Goal: Transaction & Acquisition: Purchase product/service

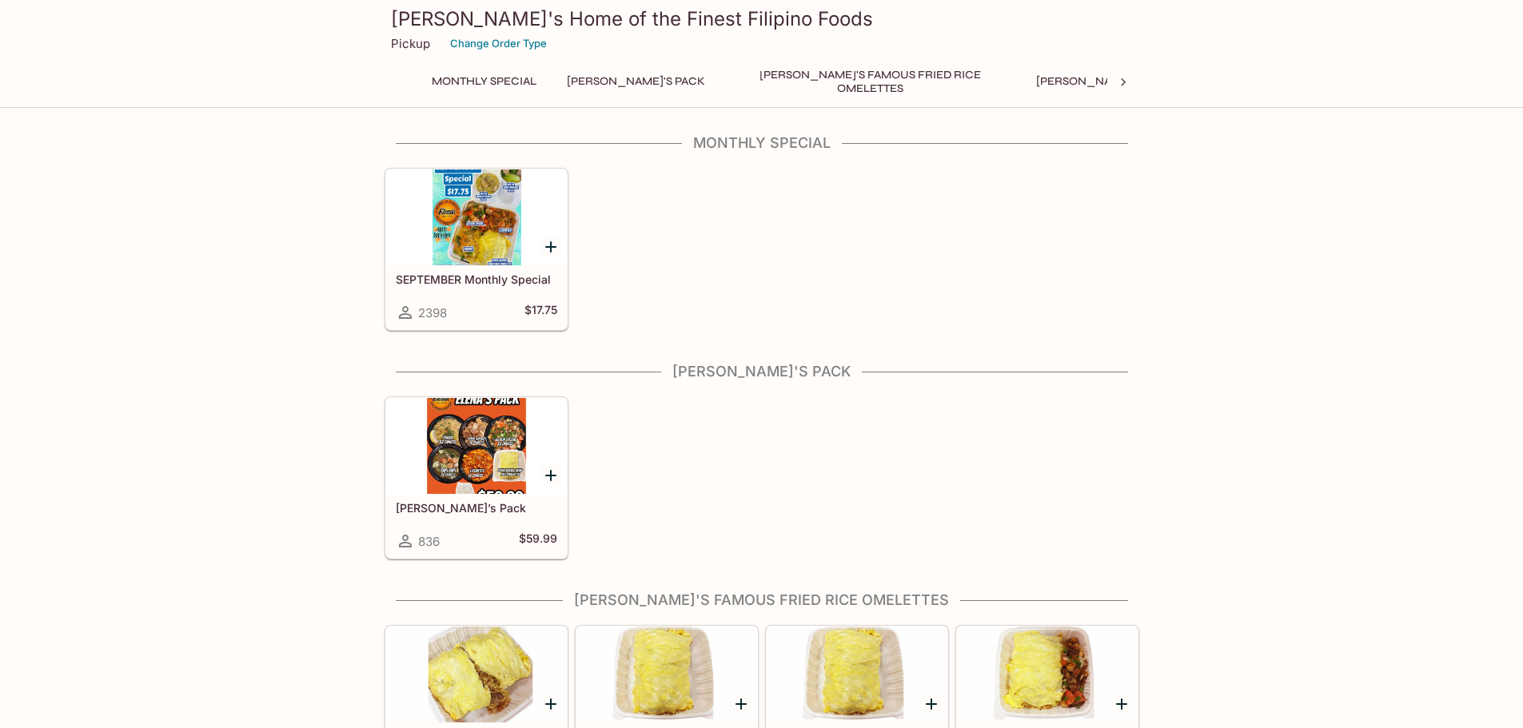
click at [477, 277] on h5 "SEPTEMBER Monthly Special" at bounding box center [476, 280] width 161 height 14
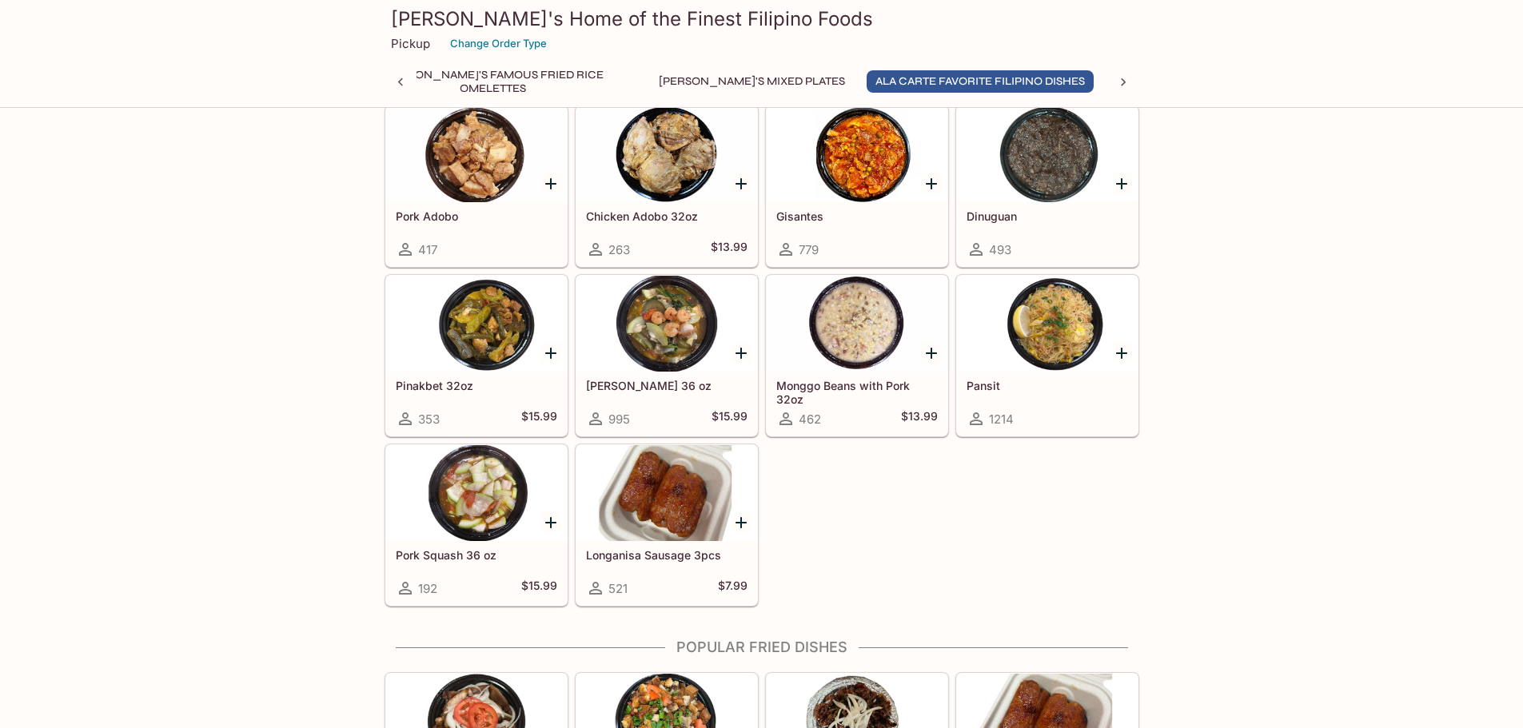
scroll to position [1119, 0]
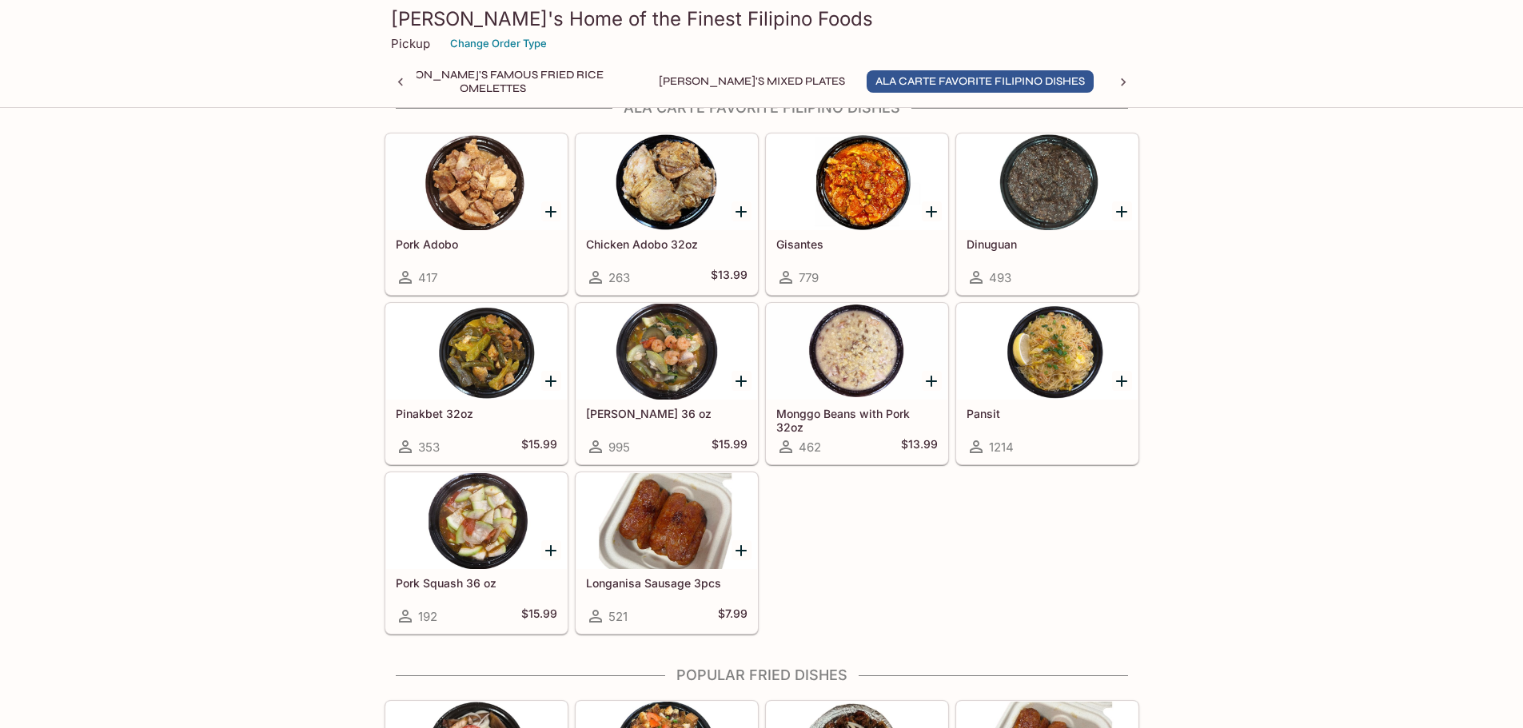
click at [1106, 79] on button "Popular Fried Dishes" at bounding box center [1181, 81] width 150 height 22
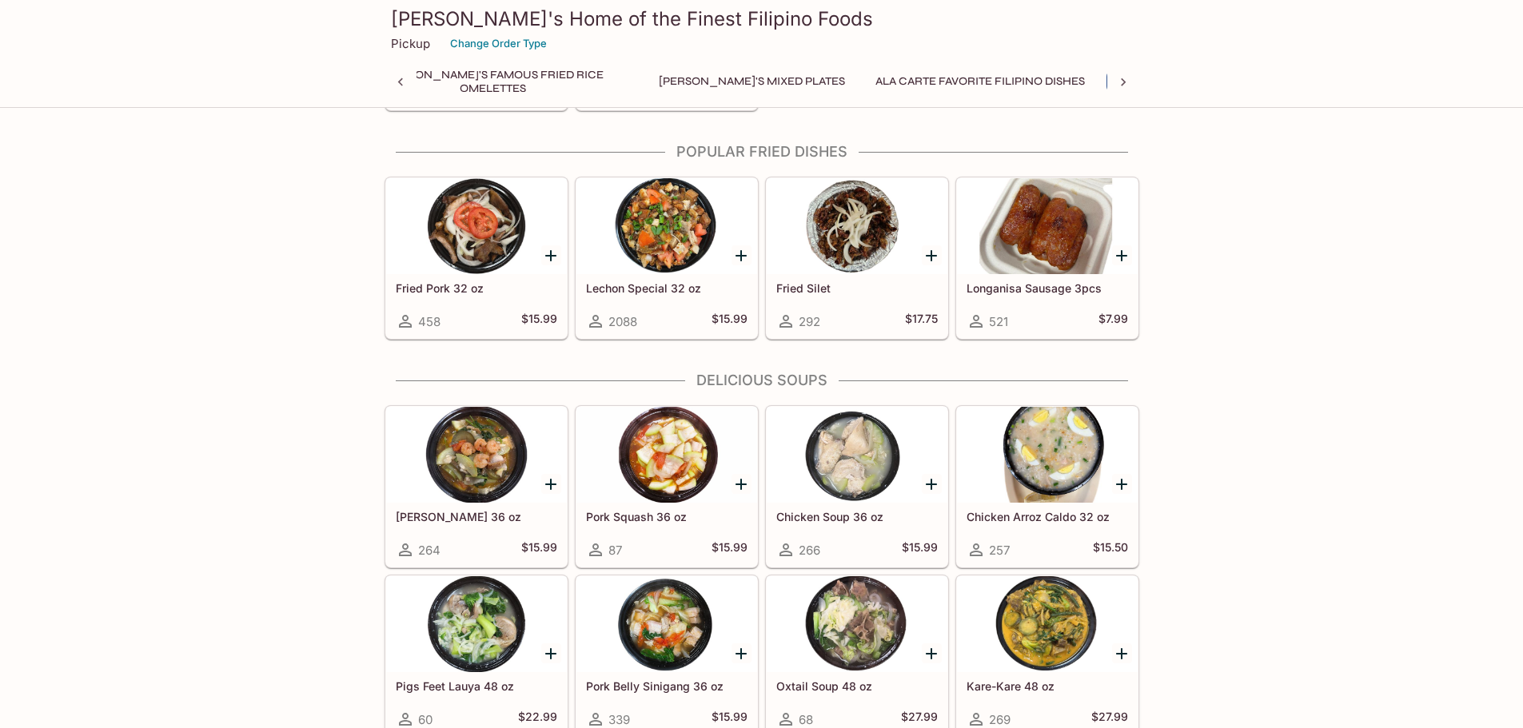
scroll to position [1650, 0]
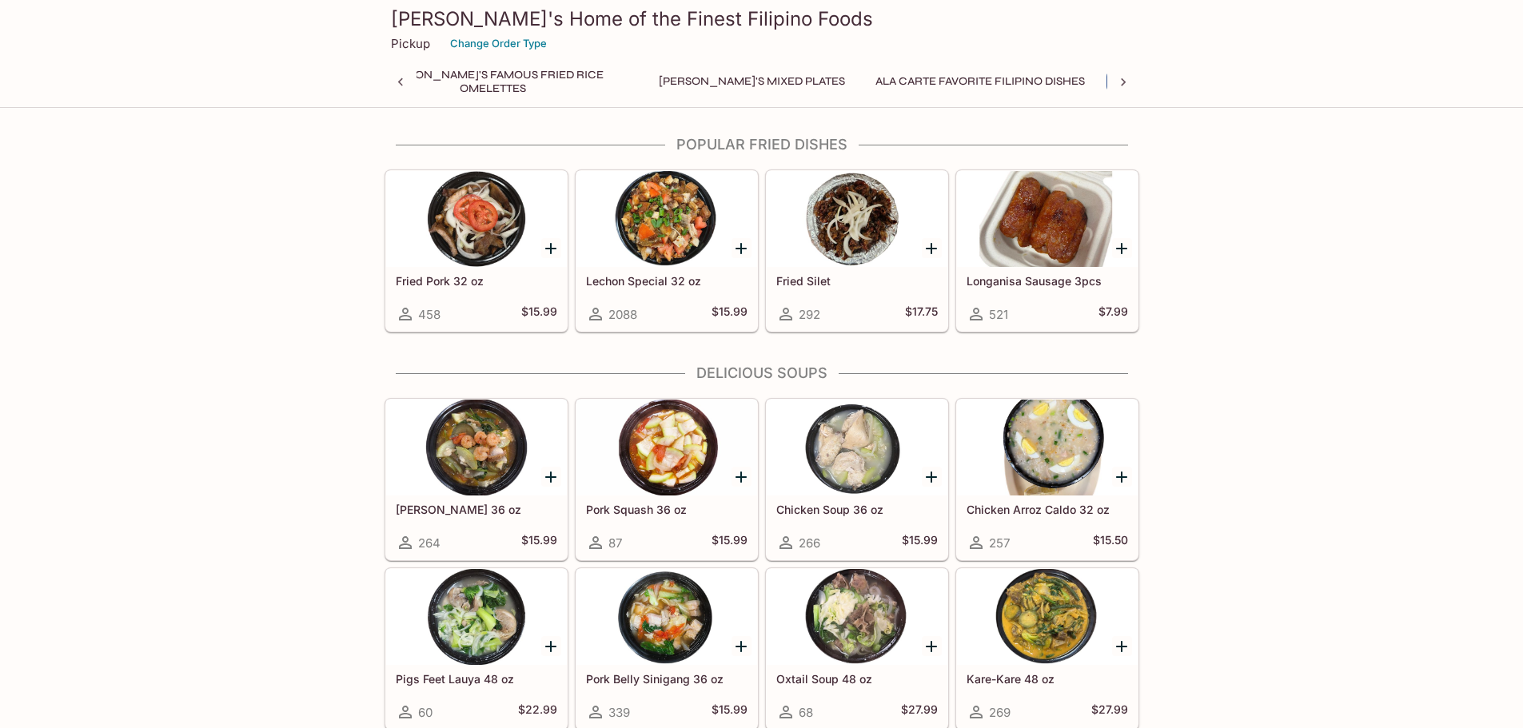
click at [658, 82] on button "[PERSON_NAME]'s Mixed Plates" at bounding box center [752, 81] width 204 height 22
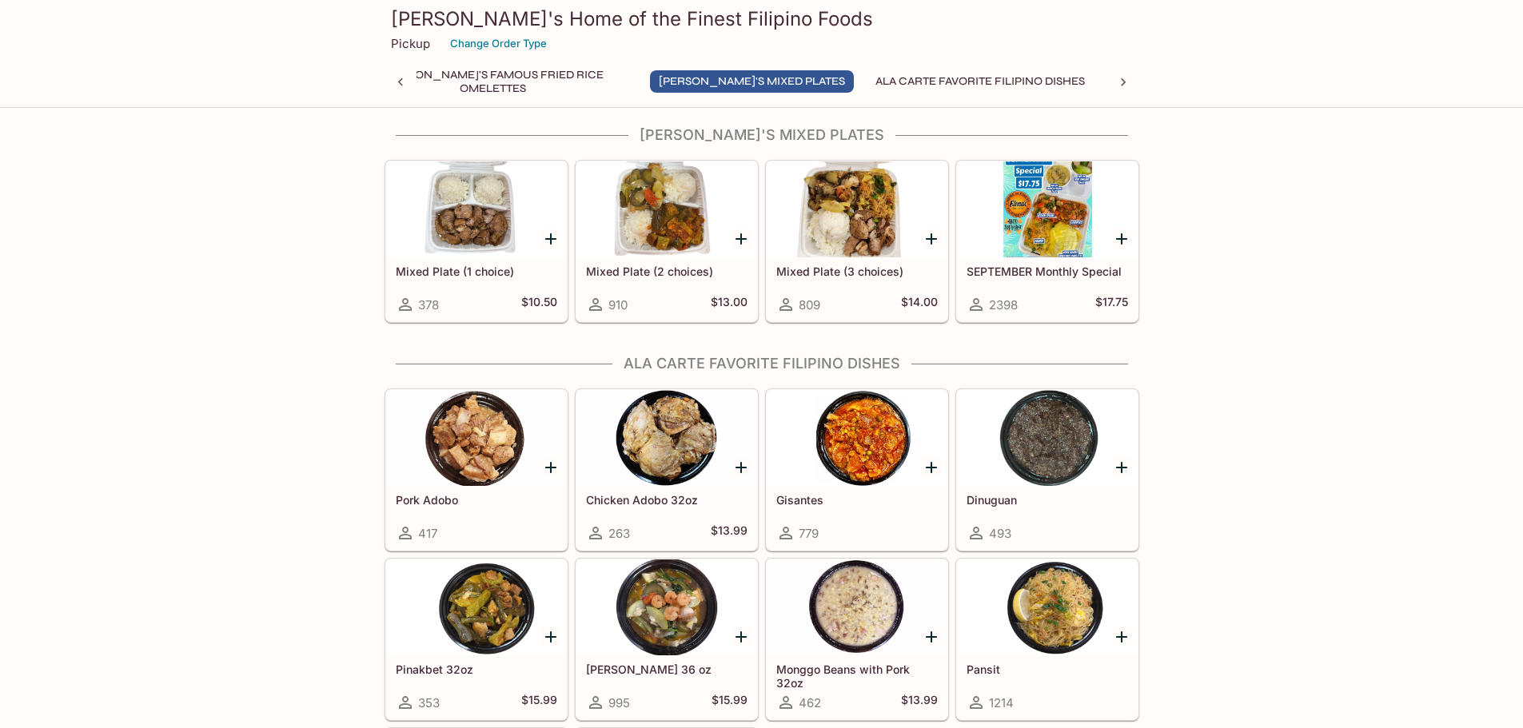
scroll to position [854, 0]
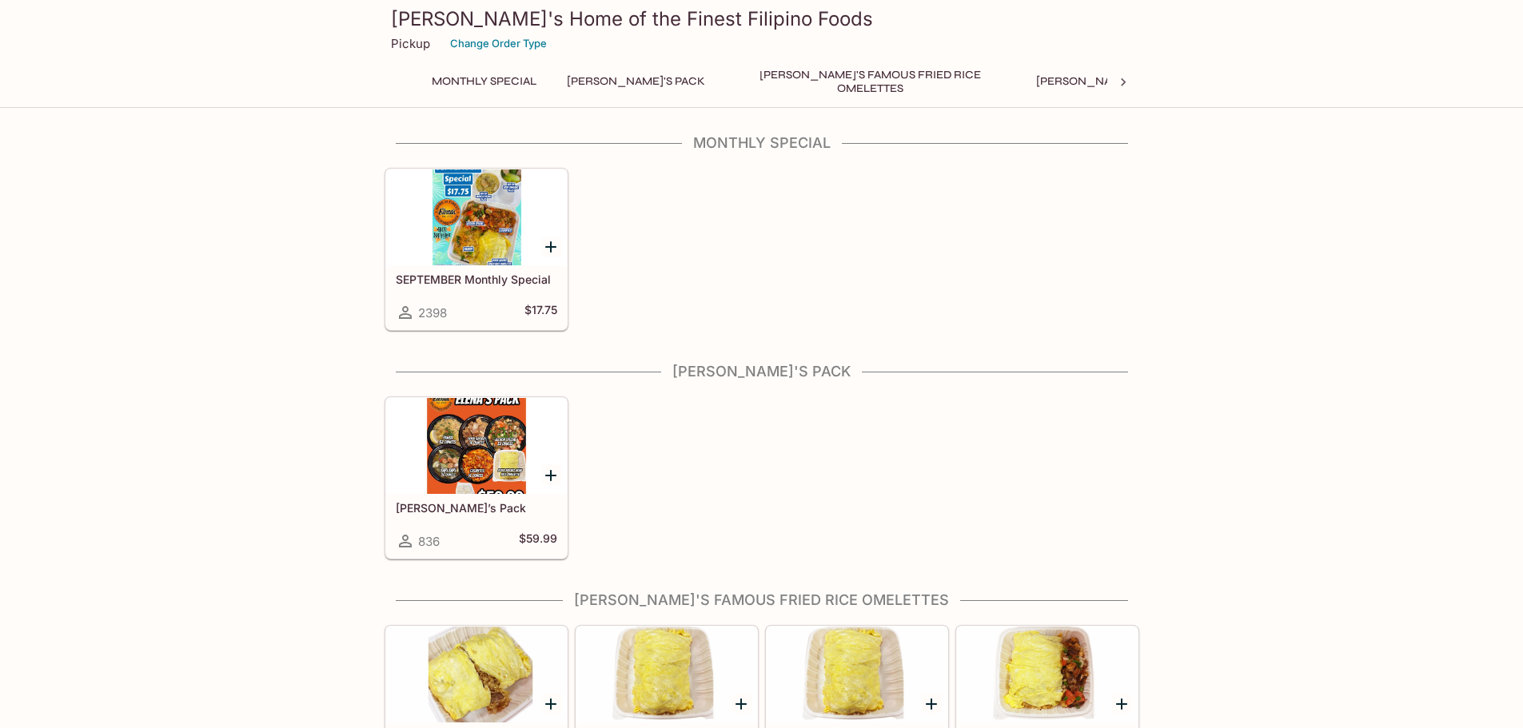
click at [472, 289] on div "SEPTEMBER Monthly Special 2398 $17.75" at bounding box center [476, 297] width 181 height 64
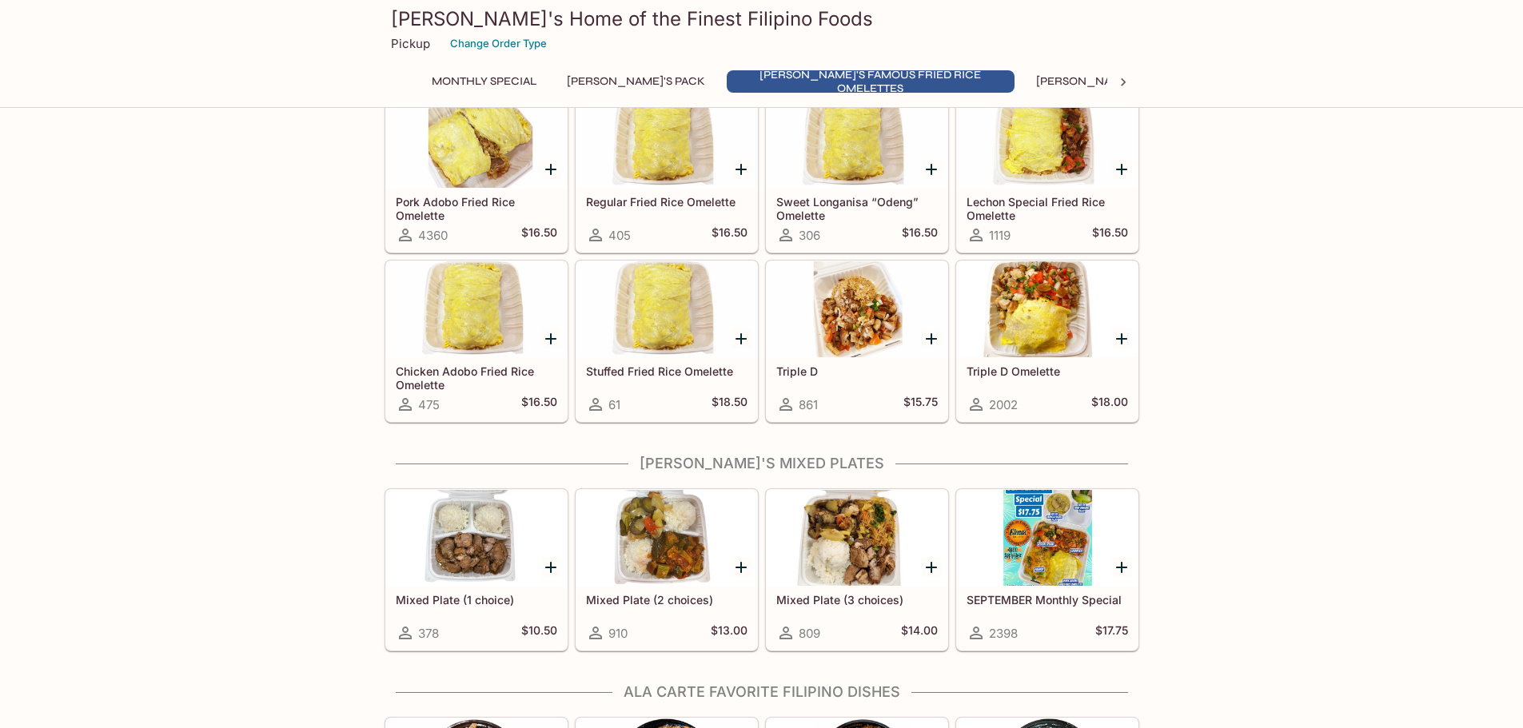
scroll to position [560, 0]
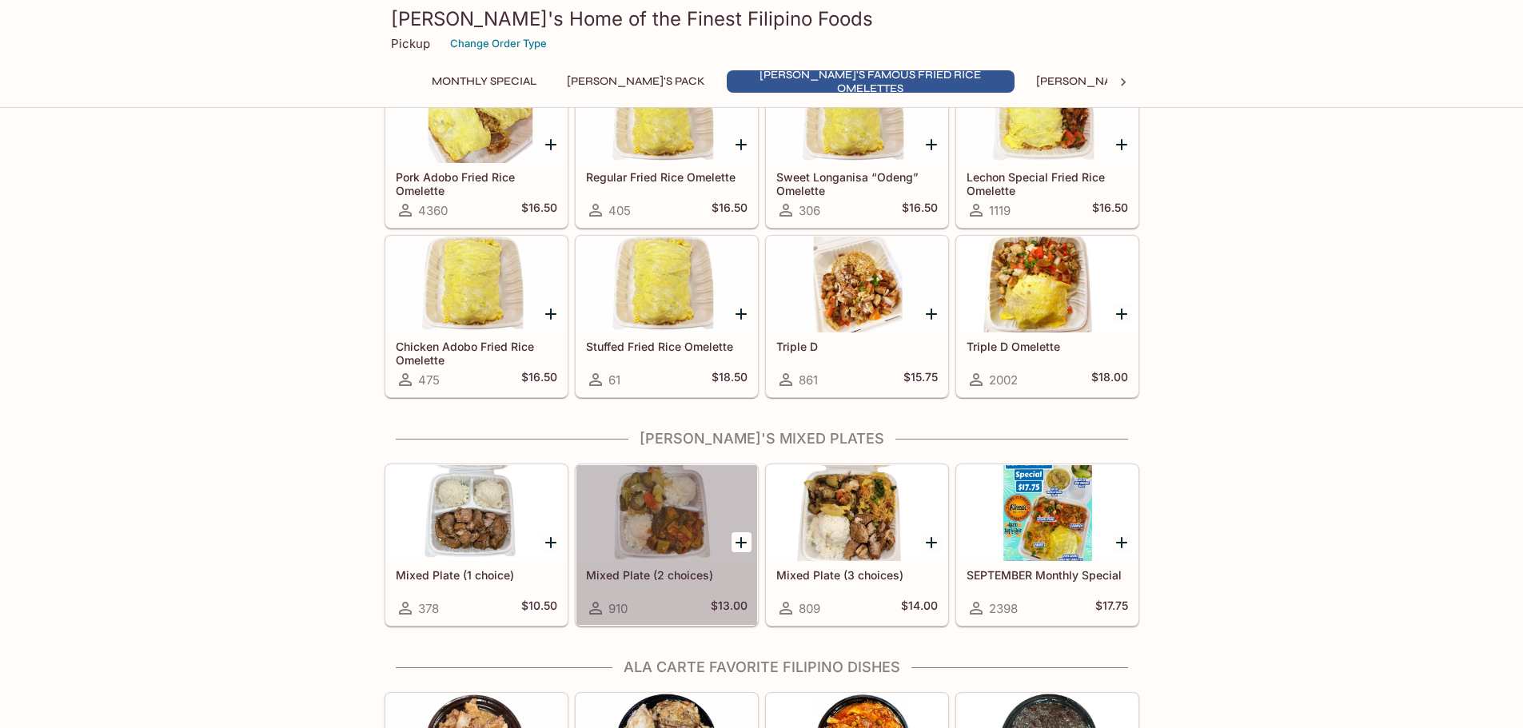
click at [664, 582] on div "Mixed Plate (2 choices) 910 $13.00" at bounding box center [666, 593] width 181 height 64
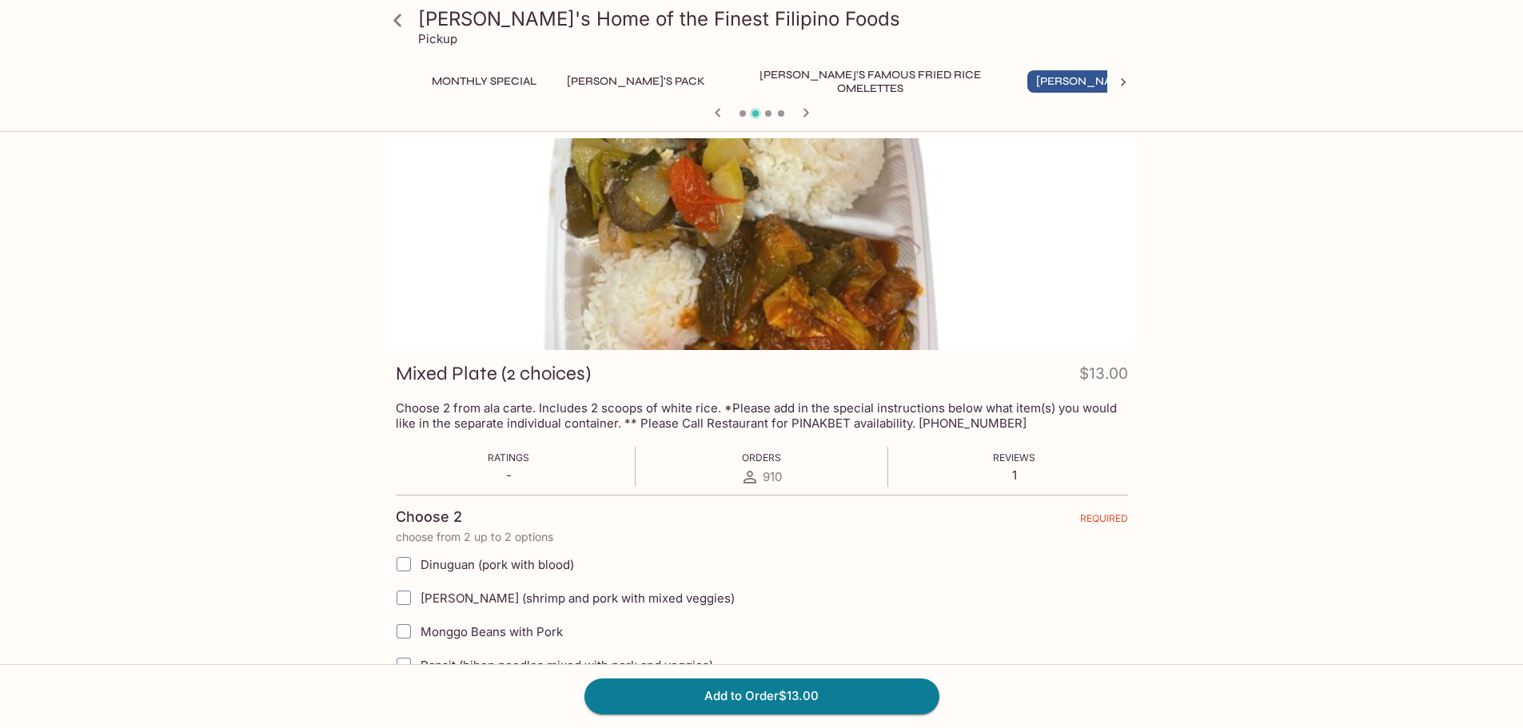
click at [504, 82] on button "Monthly Special" at bounding box center [484, 81] width 122 height 22
